Goal: Task Accomplishment & Management: Complete application form

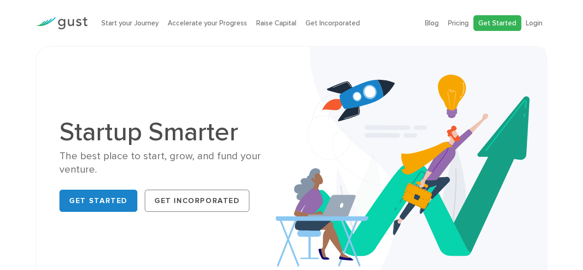
click at [506, 24] on link "Get Started" at bounding box center [497, 23] width 48 height 16
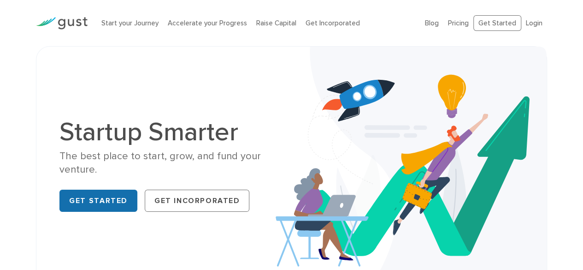
click at [103, 208] on link "Get Started" at bounding box center [98, 200] width 78 height 22
click at [531, 24] on link "Login" at bounding box center [534, 23] width 17 height 8
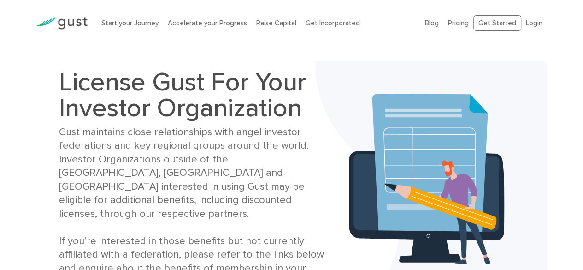
drag, startPoint x: 589, startPoint y: 35, endPoint x: 547, endPoint y: 25, distance: 43.0
drag, startPoint x: 499, startPoint y: 13, endPoint x: 504, endPoint y: 25, distance: 13.0
click at [504, 25] on div "Blog FAQ Pricing Get Started Login Login" at bounding box center [486, 23] width 136 height 35
click at [504, 25] on link "Get Started" at bounding box center [497, 23] width 48 height 16
